Goal: Transaction & Acquisition: Purchase product/service

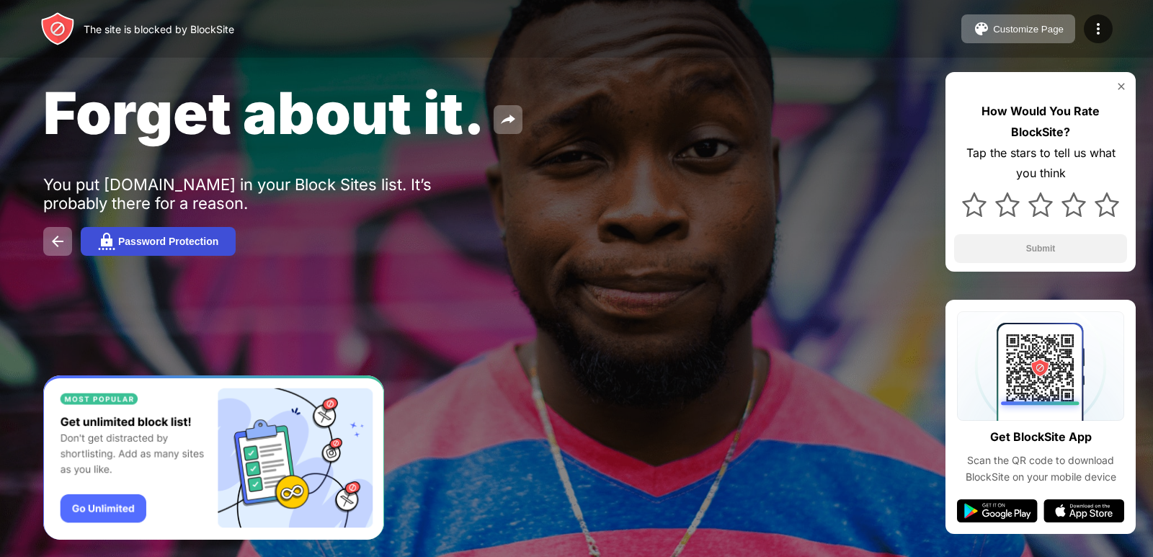
click at [192, 239] on div "Password Protection" at bounding box center [168, 242] width 100 height 12
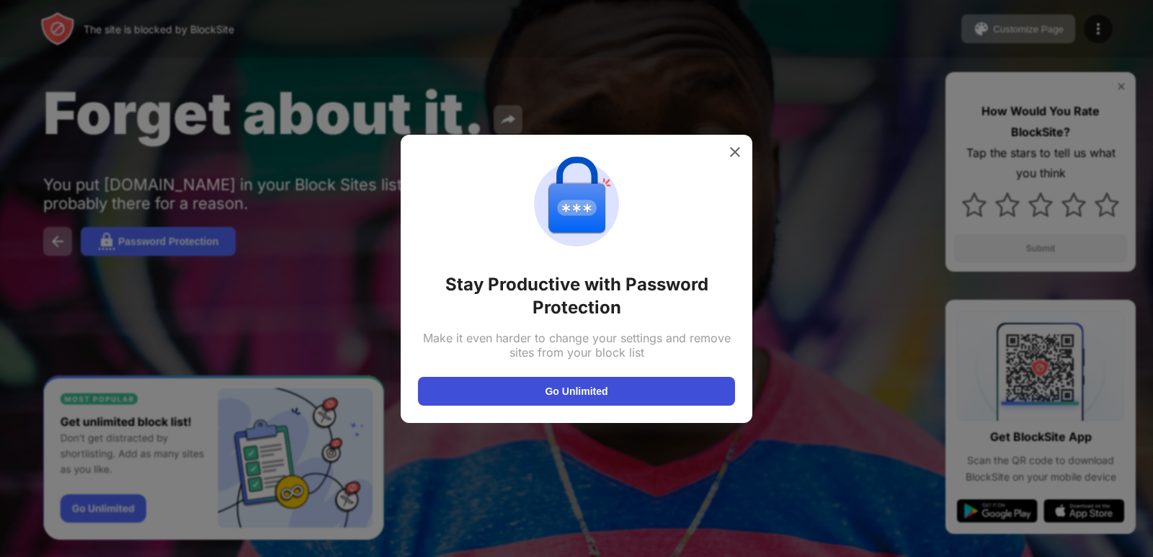
click at [614, 388] on button "Go Unlimited" at bounding box center [576, 391] width 317 height 29
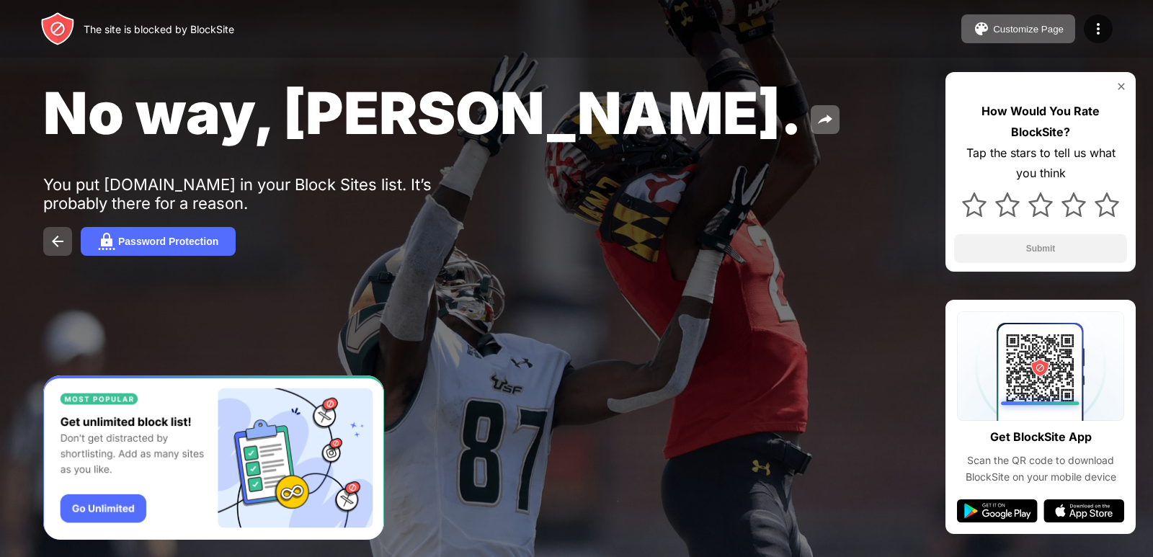
click at [63, 237] on img at bounding box center [57, 241] width 17 height 17
click at [62, 237] on img at bounding box center [57, 241] width 17 height 17
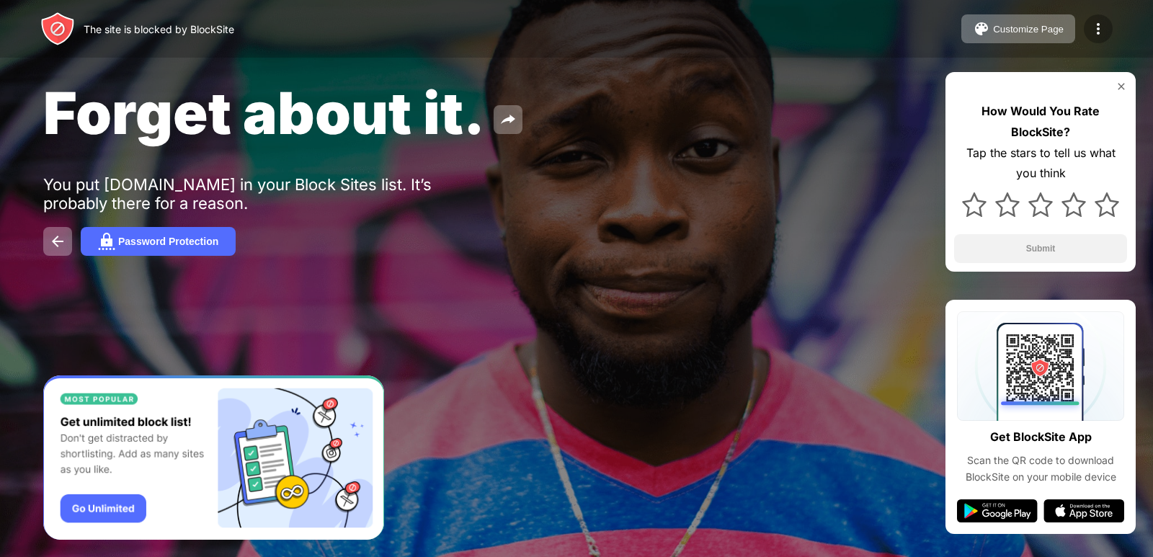
click at [1098, 31] on img at bounding box center [1097, 28] width 17 height 17
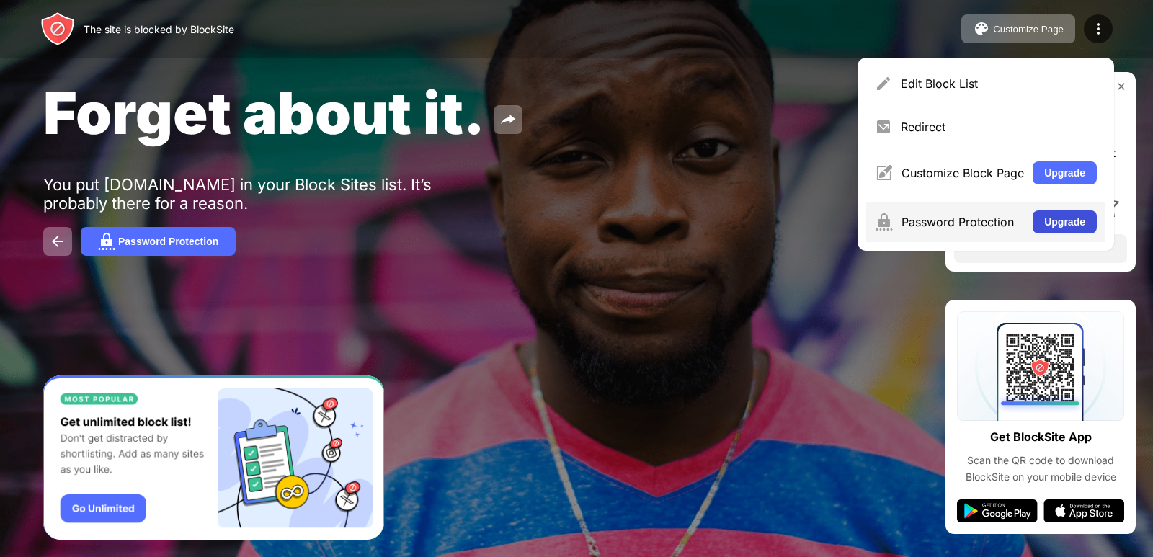
click at [1063, 223] on button "Upgrade" at bounding box center [1064, 221] width 64 height 23
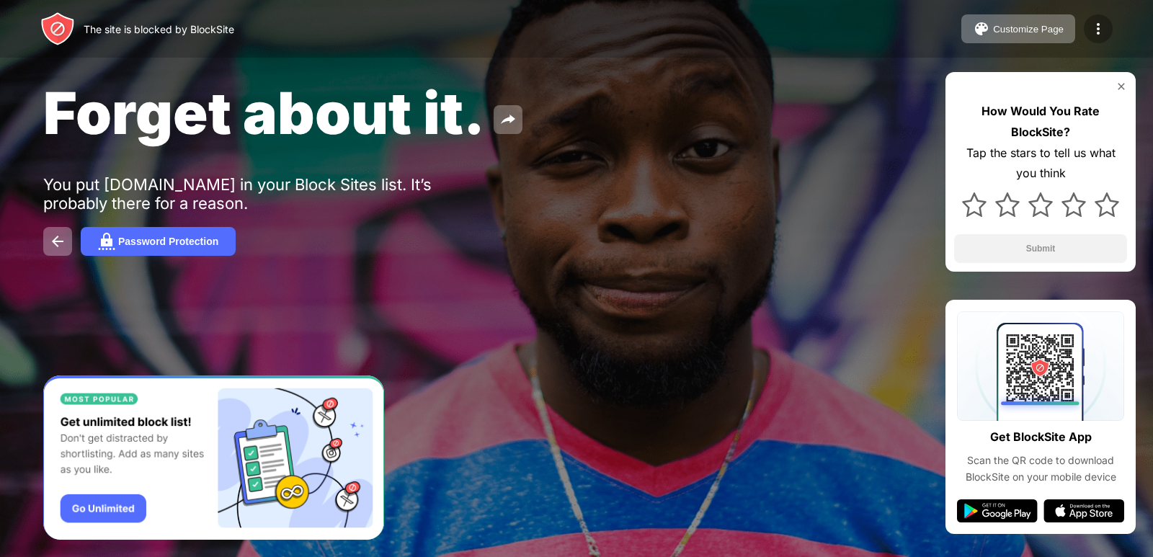
click at [1097, 31] on img at bounding box center [1097, 28] width 17 height 17
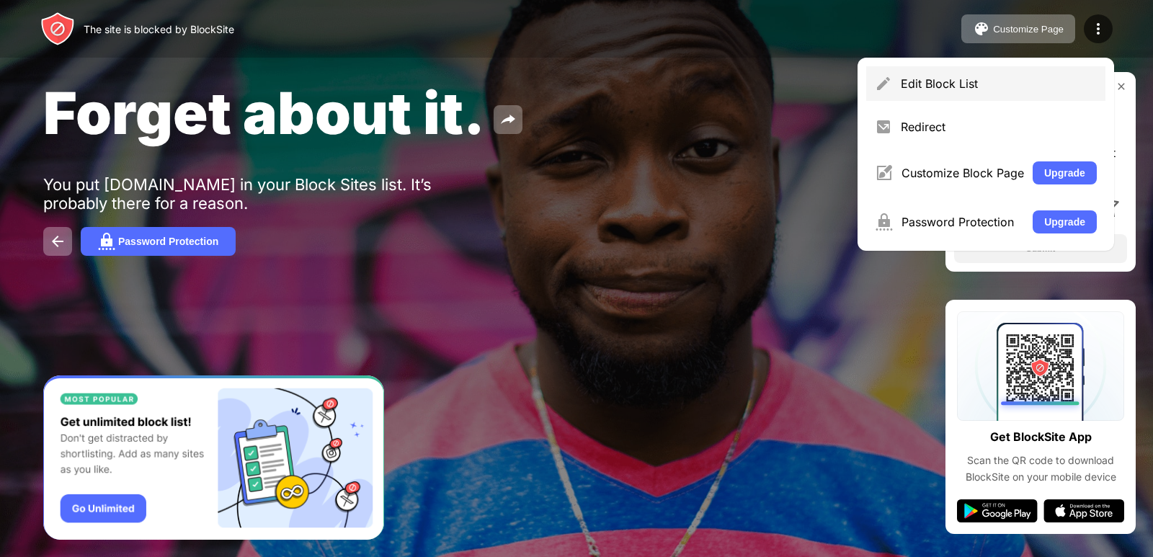
click at [993, 80] on div "Edit Block List" at bounding box center [998, 83] width 196 height 14
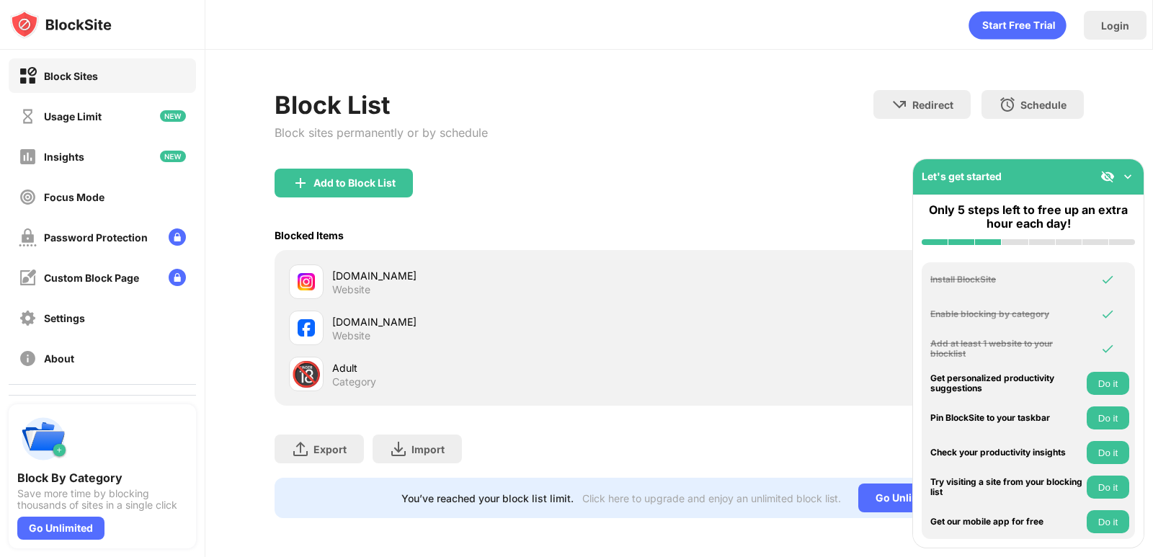
click at [362, 329] on div "Website" at bounding box center [351, 335] width 38 height 13
click at [303, 326] on img at bounding box center [306, 327] width 17 height 17
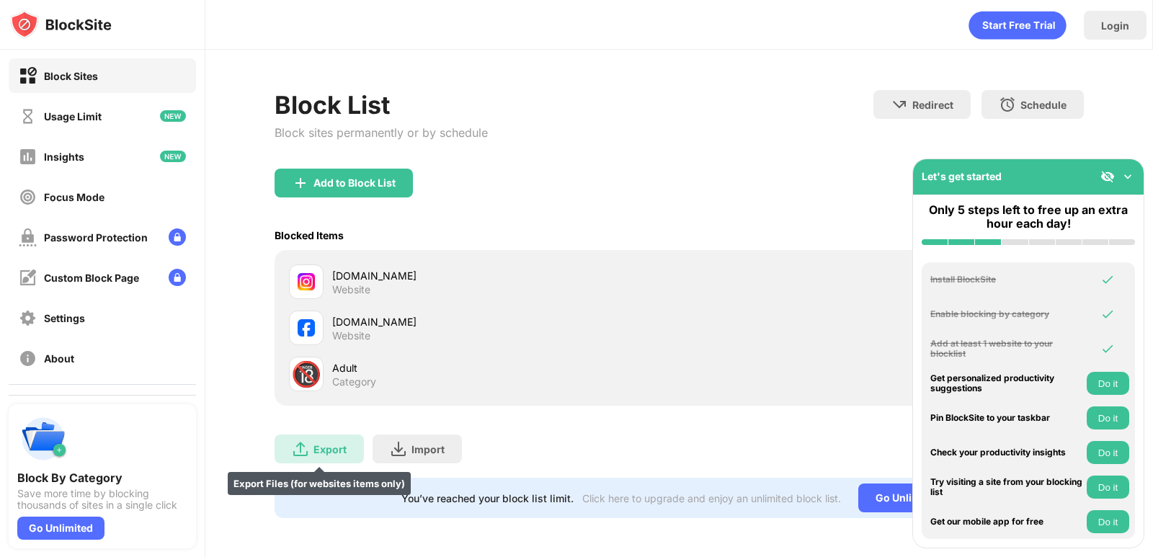
click at [341, 443] on div "Export" at bounding box center [329, 449] width 33 height 12
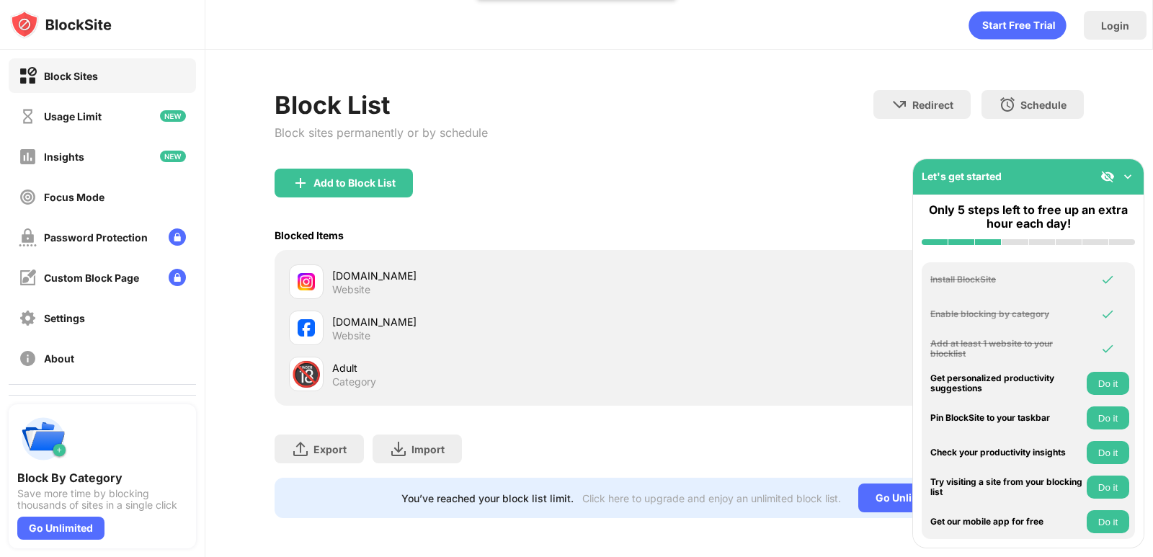
click at [350, 330] on div "Website" at bounding box center [351, 335] width 38 height 13
click at [348, 321] on div "facebook.com" at bounding box center [505, 321] width 347 height 15
